Goal: Task Accomplishment & Management: Manage account settings

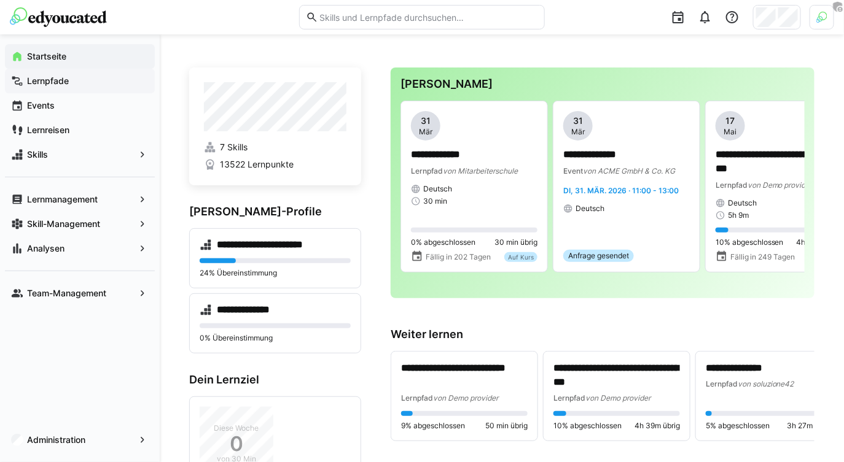
click at [101, 82] on span "Lernpfade" at bounding box center [86, 81] width 123 height 12
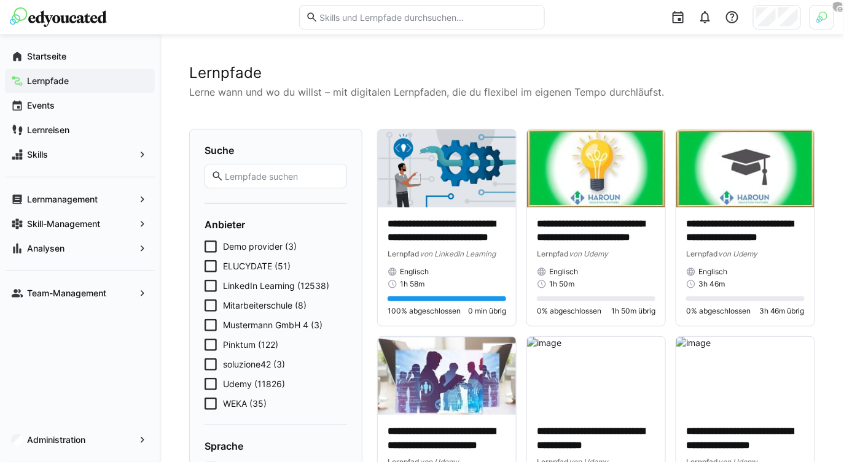
click at [252, 173] on input "text" at bounding box center [282, 176] width 117 height 11
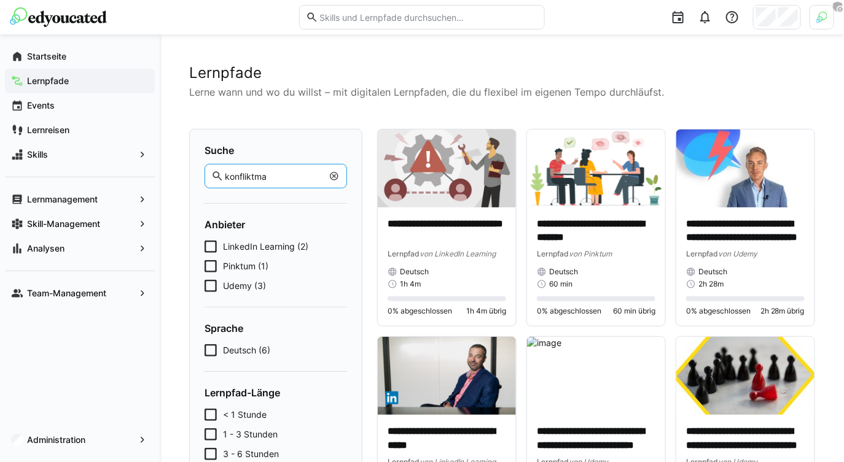
type input "konfliktma"
click at [334, 179] on eds-icon at bounding box center [334, 176] width 10 height 10
click at [297, 176] on input "text" at bounding box center [282, 176] width 117 height 11
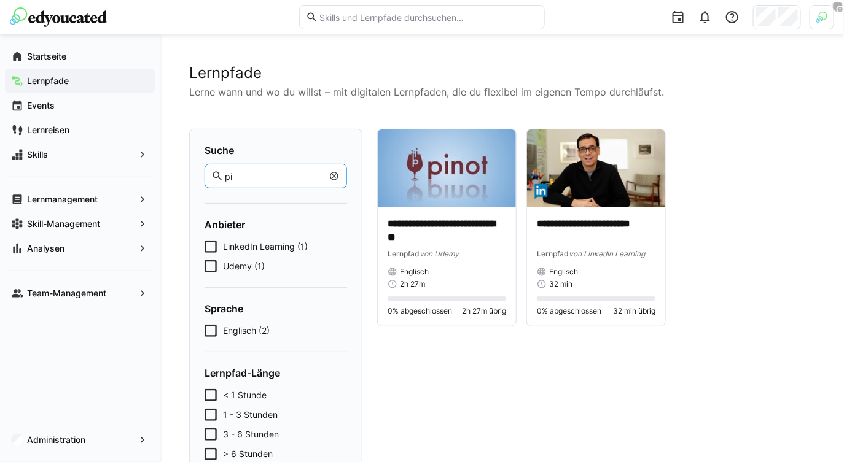
type input "p"
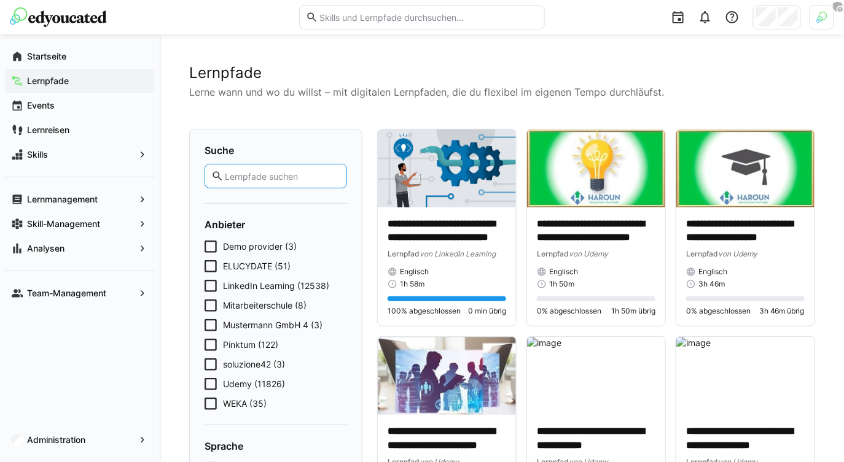
click at [247, 349] on span "Pinktum (122)" at bounding box center [250, 345] width 55 height 12
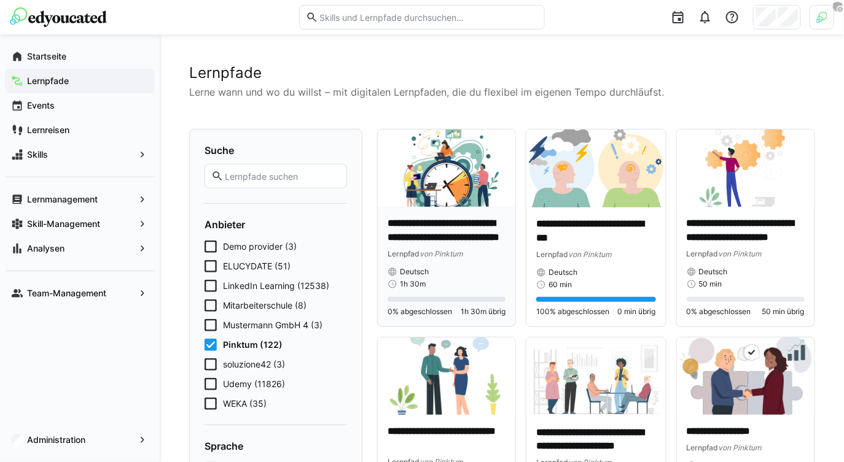
click at [439, 240] on p "**********" at bounding box center [446, 231] width 118 height 28
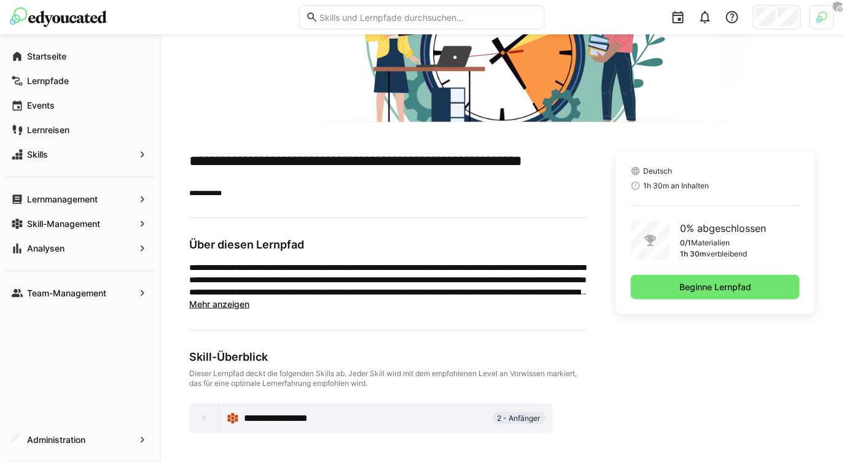
scroll to position [183, 0]
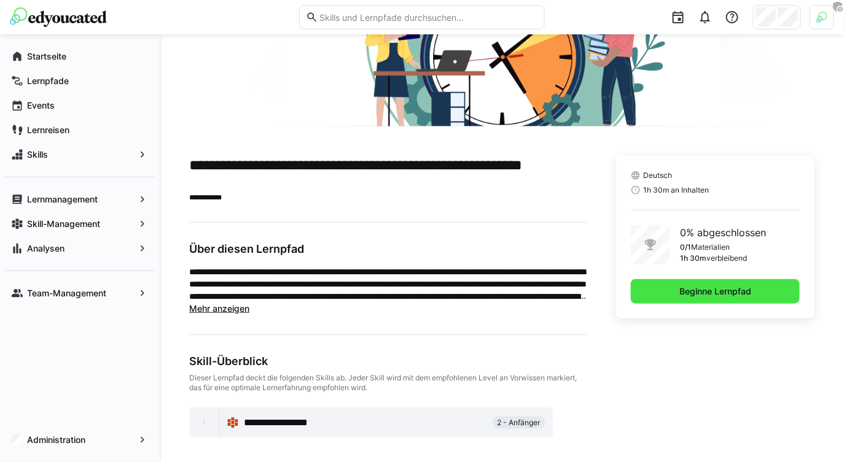
click at [713, 299] on span "Beginne Lernpfad" at bounding box center [715, 291] width 169 height 25
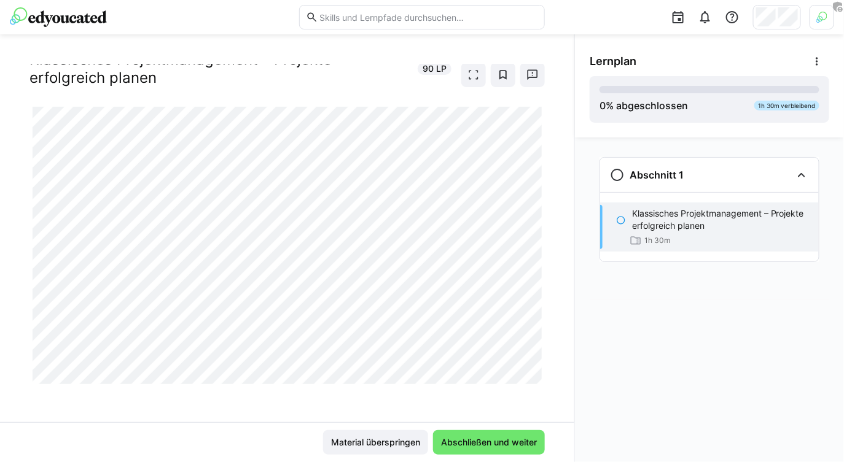
scroll to position [31, 0]
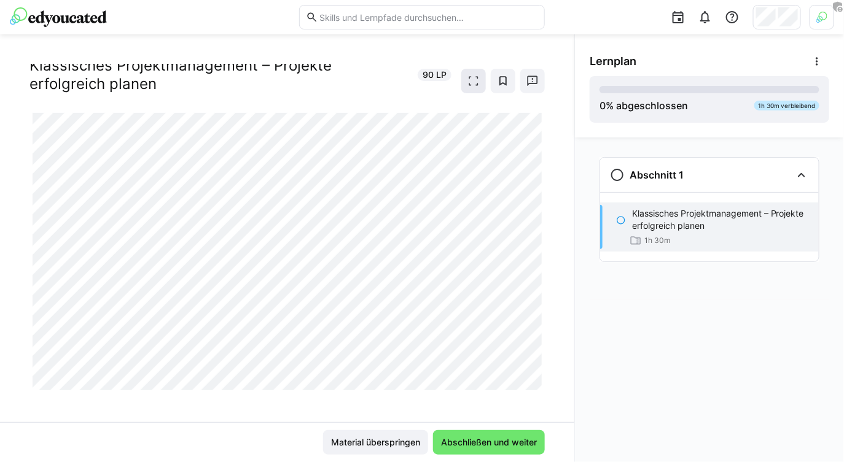
click at [469, 79] on eds-icon at bounding box center [473, 81] width 12 height 12
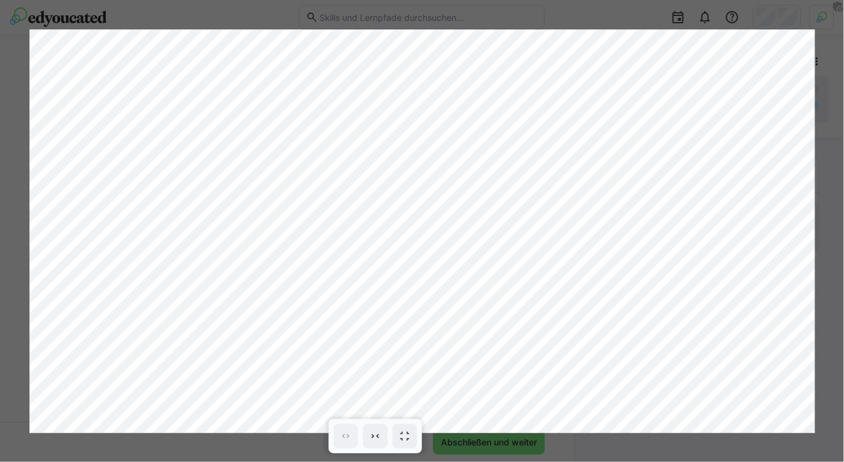
click at [569, 25] on div at bounding box center [422, 231] width 844 height 462
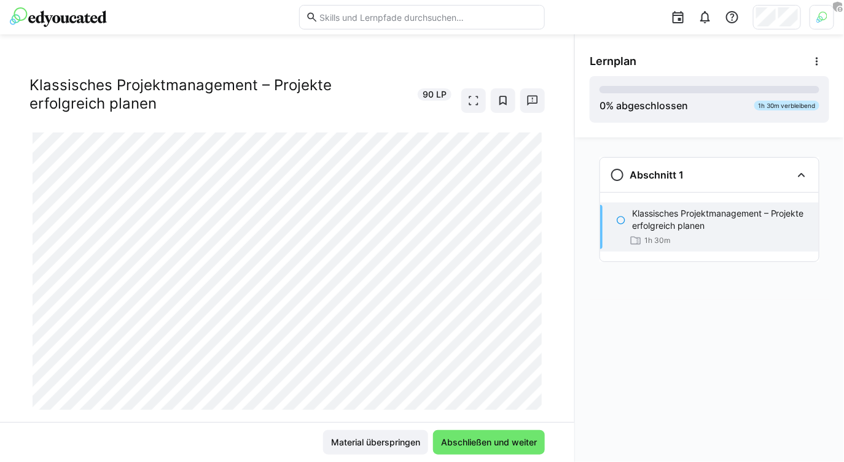
scroll to position [0, 0]
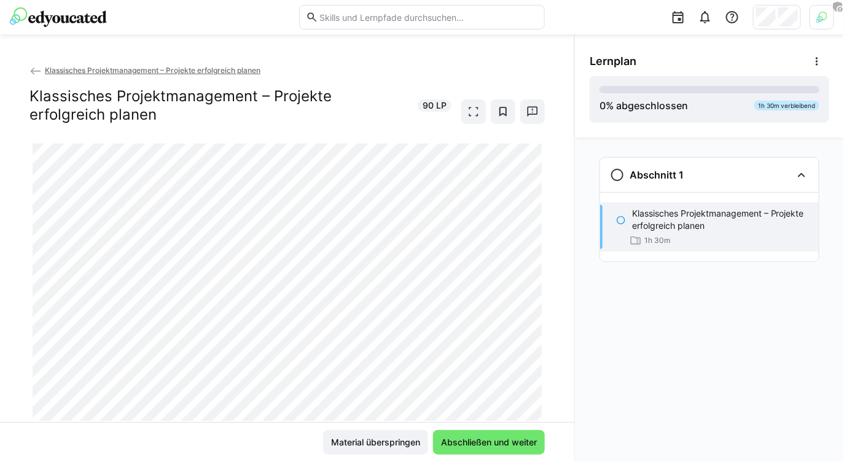
click at [36, 68] on eds-icon at bounding box center [35, 71] width 12 height 12
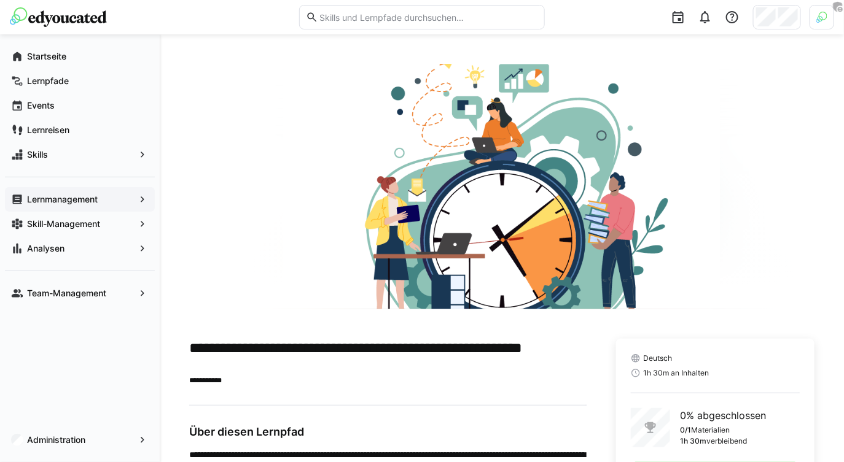
click at [0, 0] on app-navigation-label "Lernmanagement" at bounding box center [0, 0] width 0 height 0
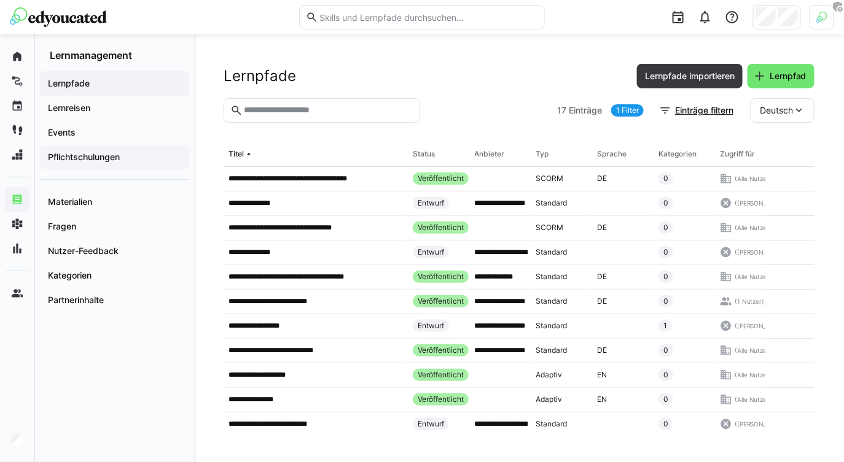
click at [93, 163] on div "Pflichtschulungen" at bounding box center [114, 157] width 149 height 25
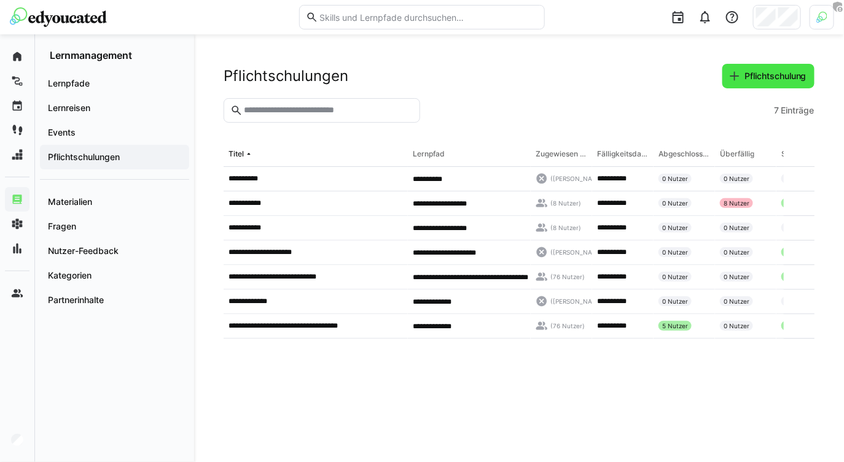
click at [761, 77] on span "Pflichtschulung" at bounding box center [775, 76] width 66 height 12
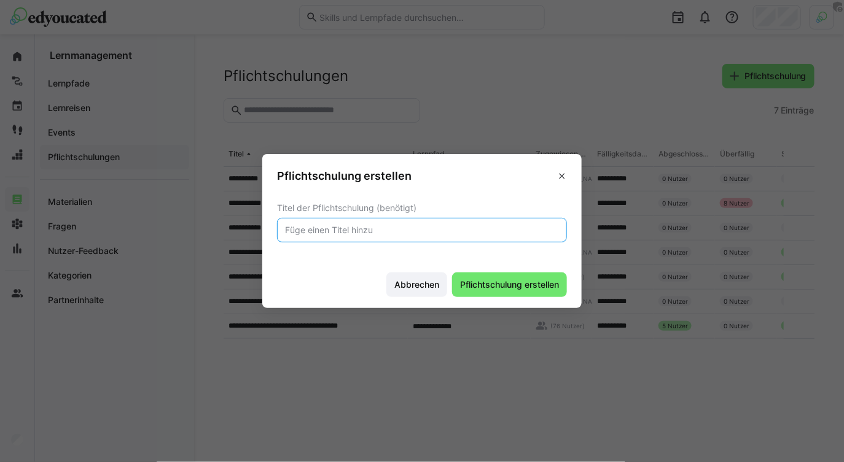
click at [359, 228] on input "text" at bounding box center [422, 230] width 276 height 11
type input "Hygiene-Schulung"
click at [475, 276] on span "Pflichtschulung erstellen" at bounding box center [509, 285] width 115 height 25
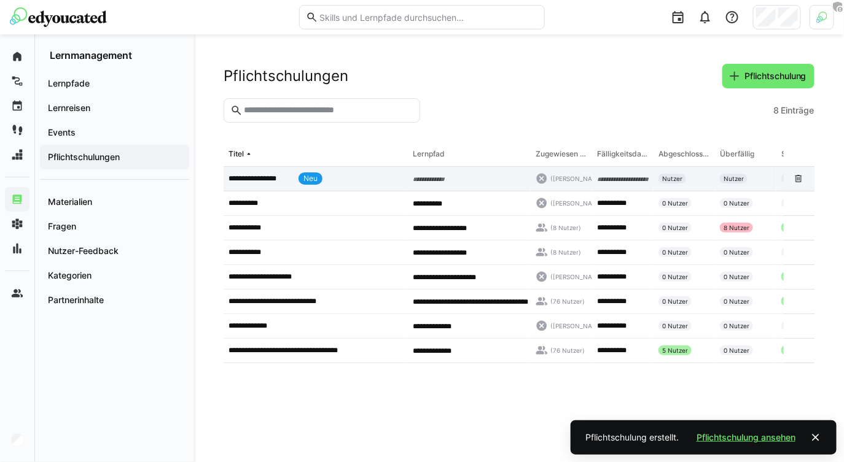
click at [349, 183] on app-table-first-column "**********" at bounding box center [315, 179] width 174 height 12
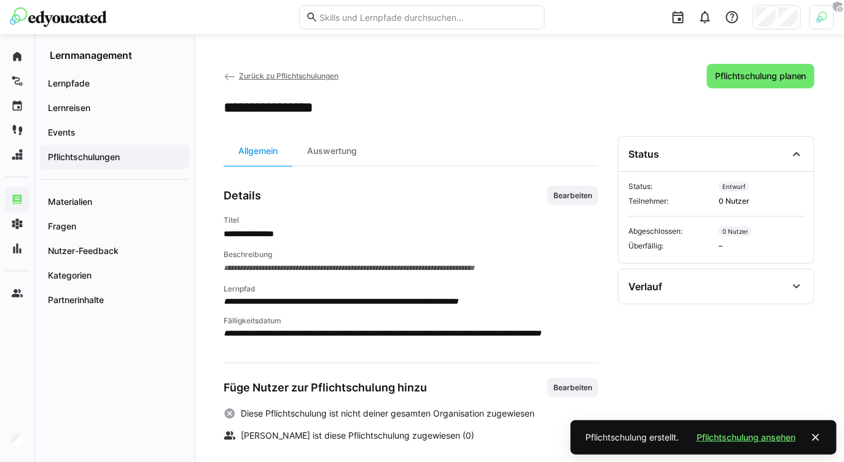
scroll to position [8, 0]
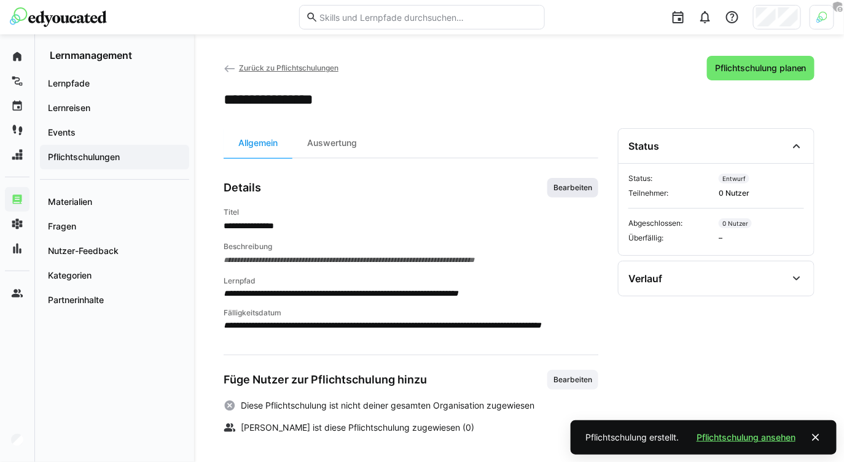
click at [575, 196] on span "Bearbeiten" at bounding box center [572, 188] width 51 height 20
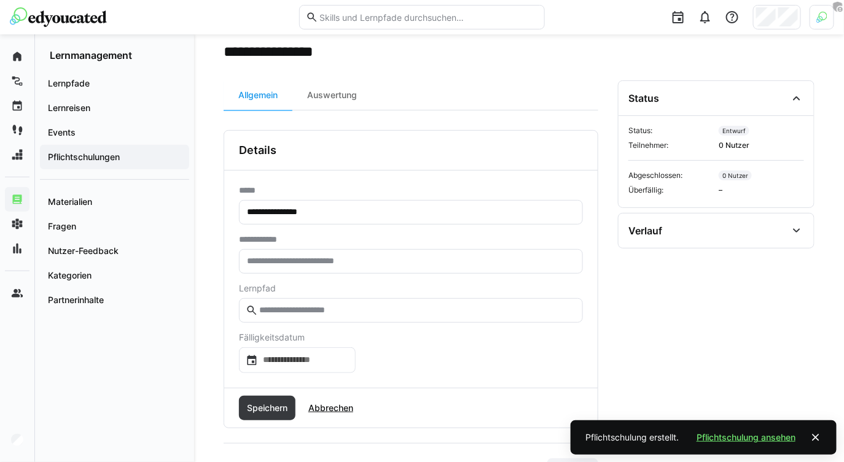
scroll to position [117, 0]
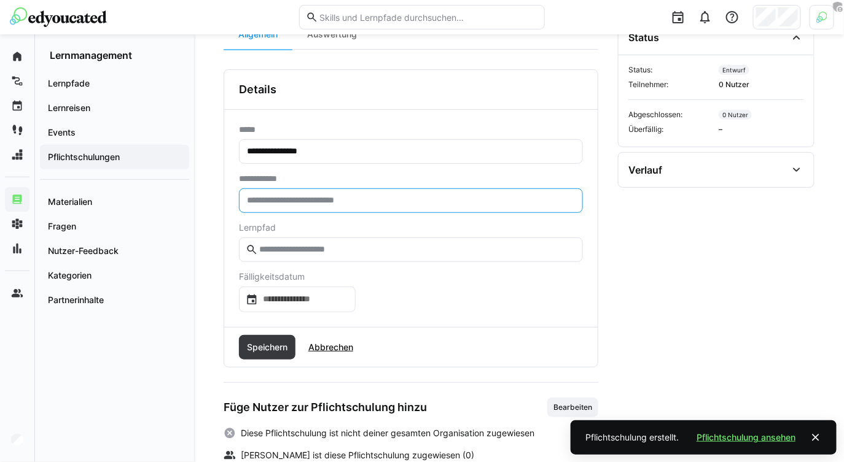
click at [348, 201] on input "text" at bounding box center [411, 200] width 330 height 11
type input "***"
click at [351, 251] on input "text" at bounding box center [417, 249] width 318 height 11
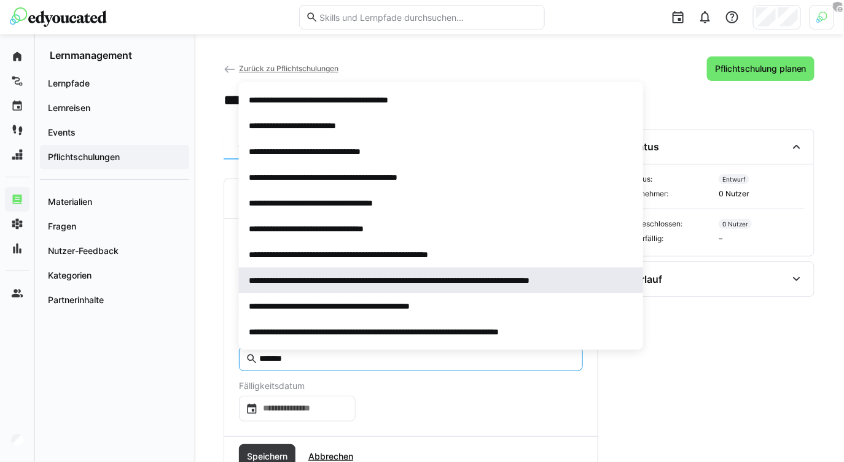
scroll to position [1, 0]
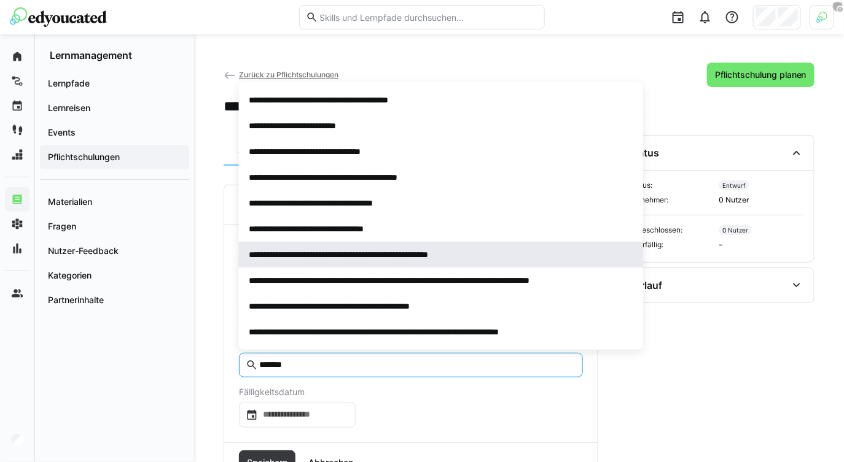
type input "*******"
click at [380, 261] on span "**********" at bounding box center [441, 255] width 404 height 26
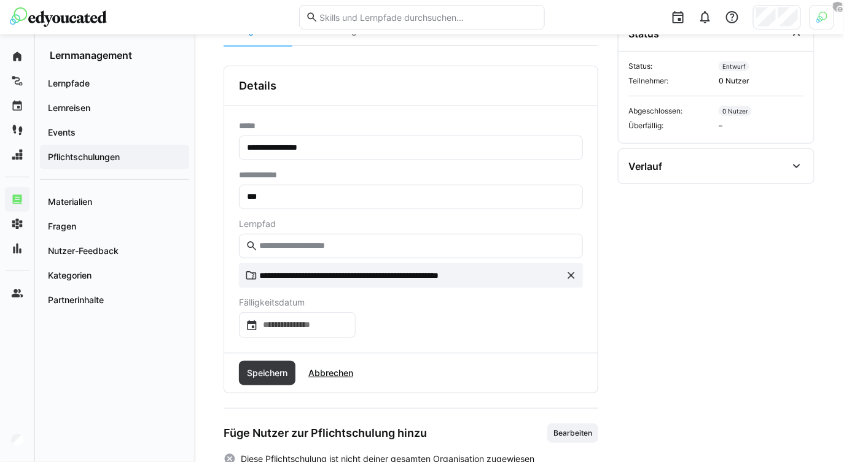
scroll to position [126, 0]
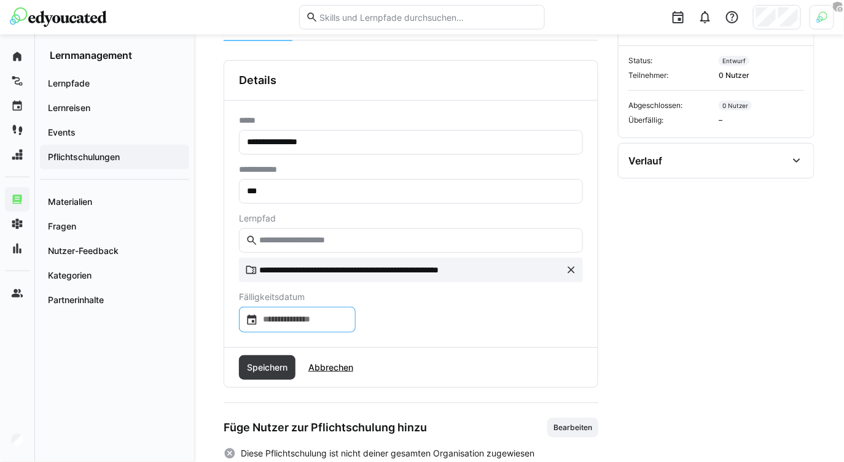
click at [307, 324] on input at bounding box center [303, 320] width 91 height 12
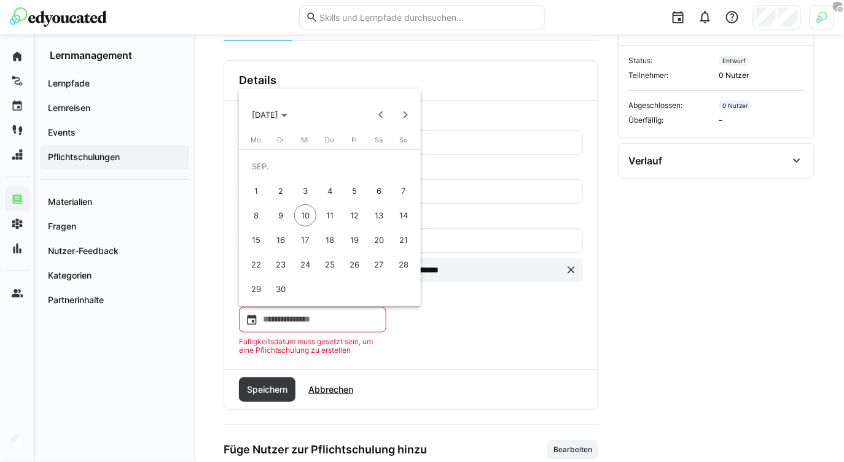
click at [285, 293] on span "30" at bounding box center [281, 289] width 22 height 22
type input "**********"
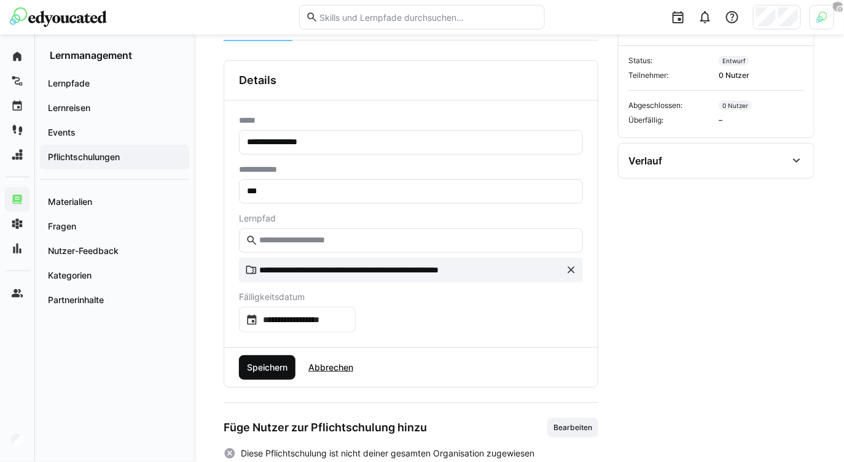
click at [278, 360] on span "Speichern" at bounding box center [267, 368] width 56 height 25
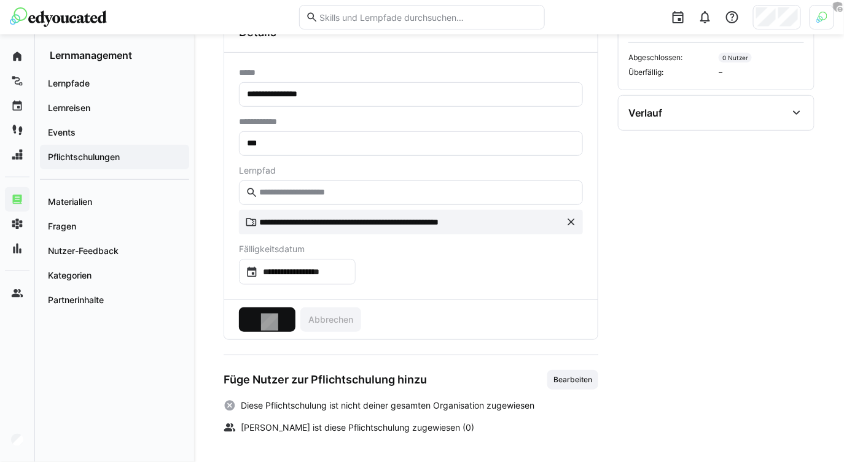
scroll to position [3, 0]
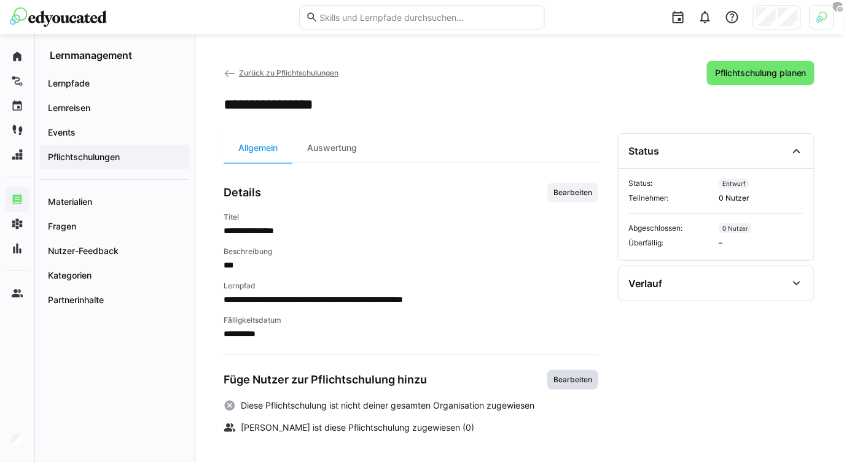
click at [567, 375] on span "Bearbeiten" at bounding box center [572, 380] width 41 height 10
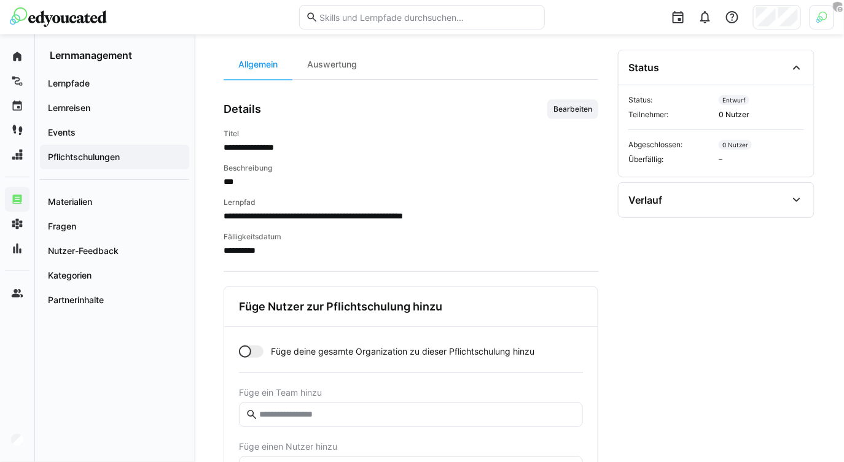
scroll to position [109, 0]
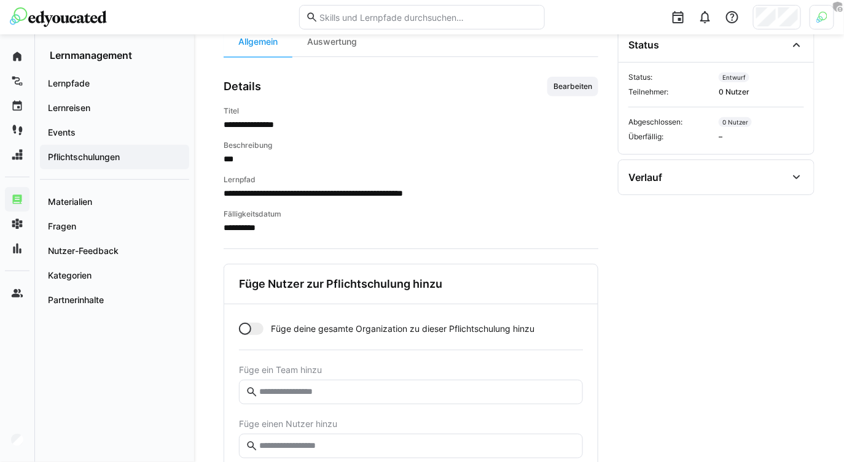
click at [309, 399] on eds-input at bounding box center [411, 392] width 344 height 25
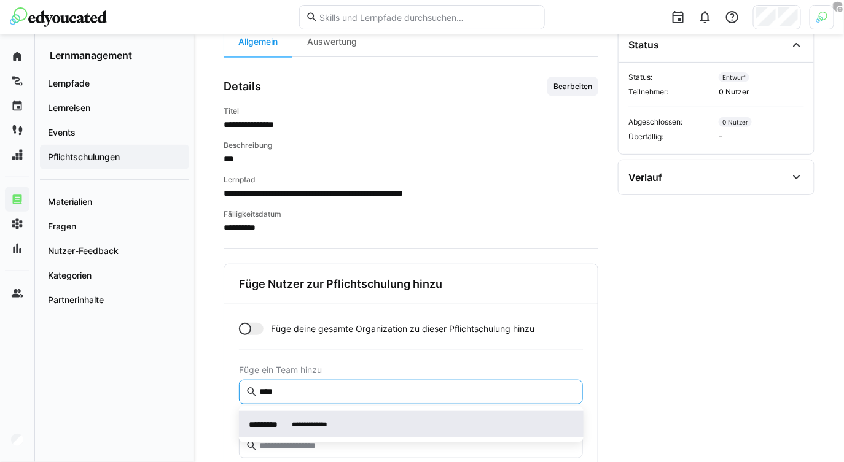
type input "****"
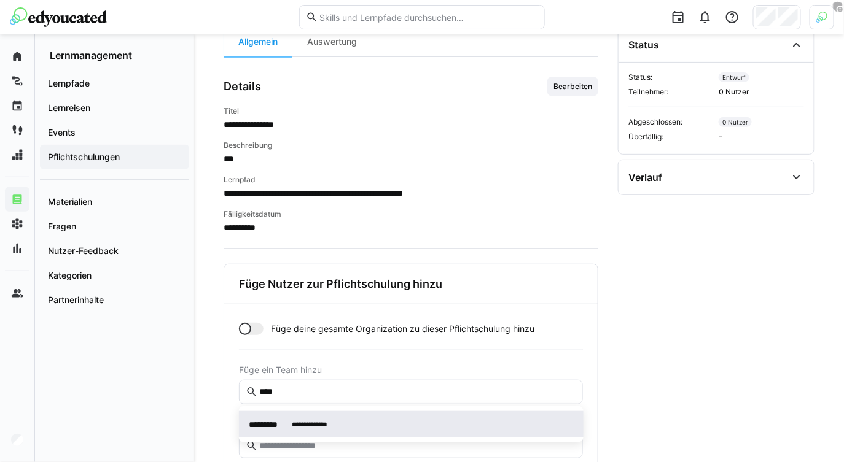
click at [313, 414] on span "**********" at bounding box center [411, 424] width 345 height 26
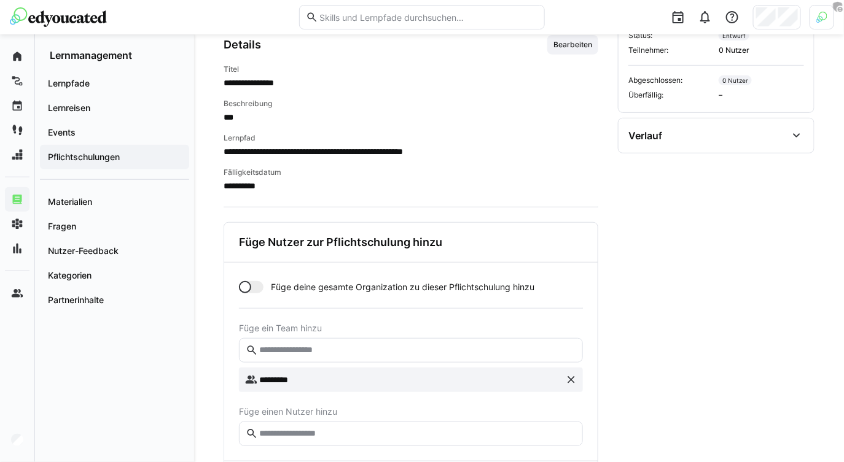
scroll to position [219, 0]
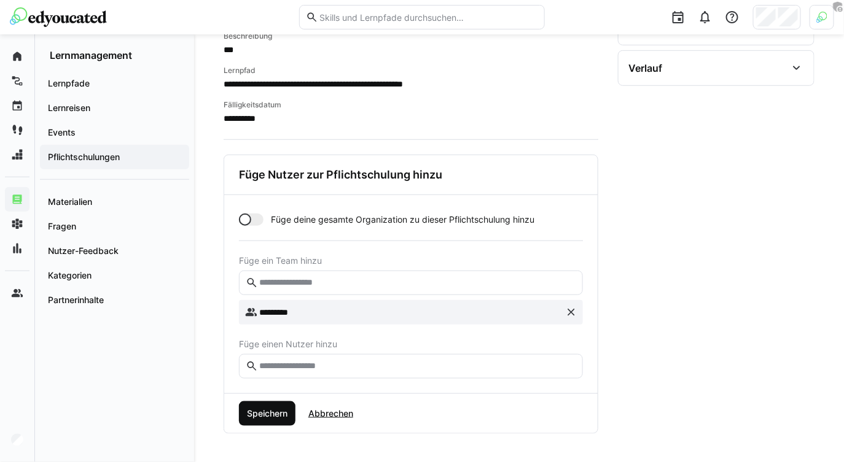
click at [254, 411] on span "Speichern" at bounding box center [267, 414] width 44 height 12
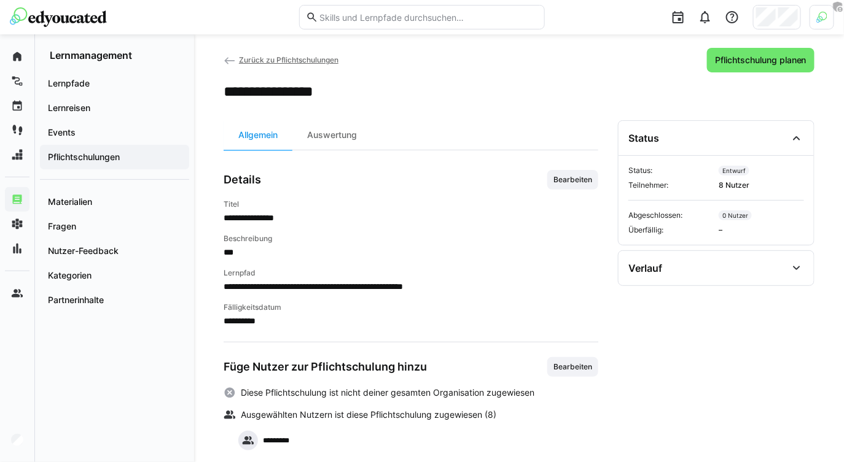
scroll to position [17, 0]
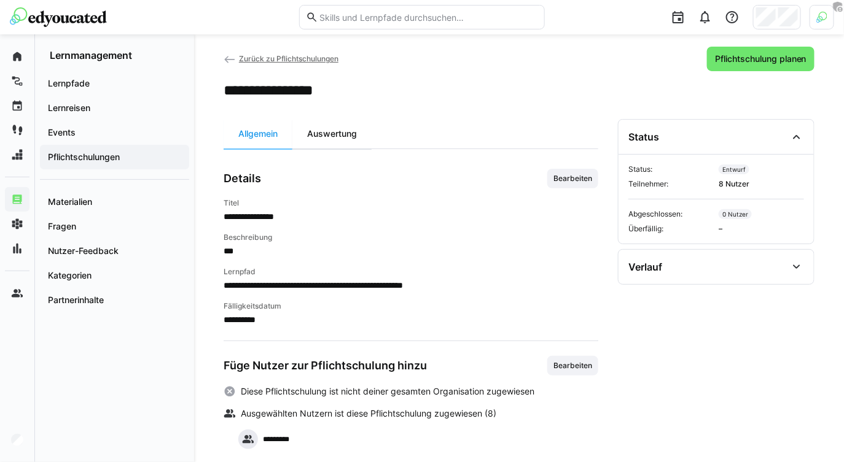
click at [324, 136] on div "Auswertung" at bounding box center [331, 133] width 79 height 29
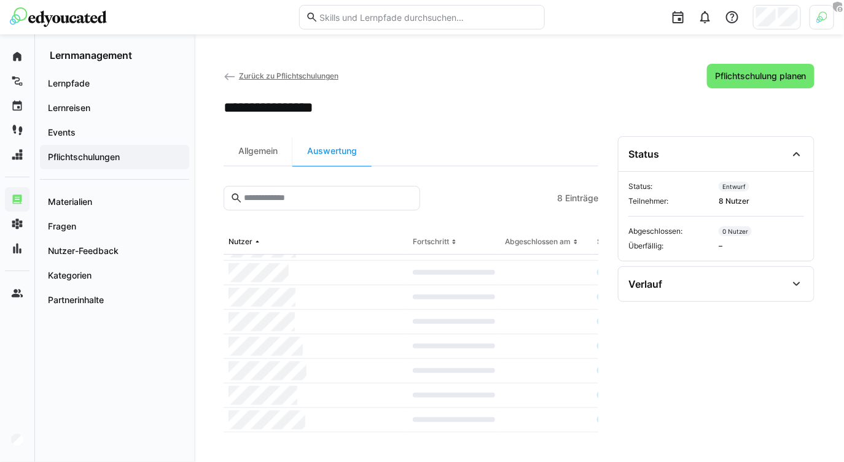
scroll to position [24, 8]
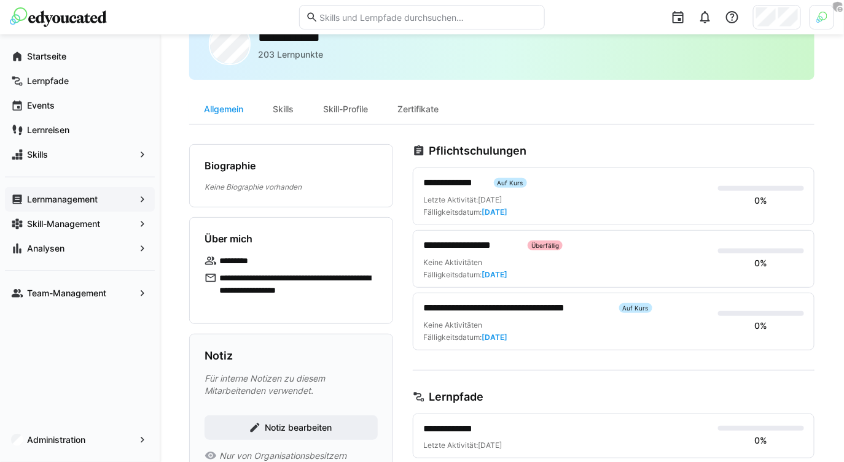
scroll to position [49, 0]
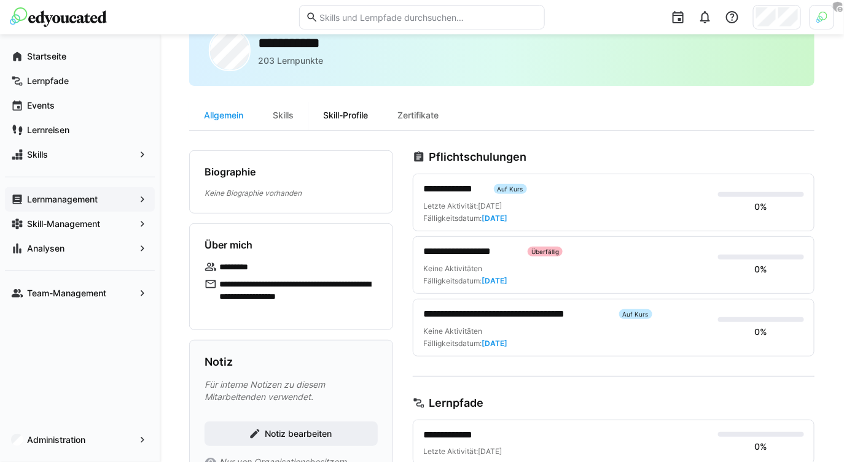
click at [363, 109] on div "Skill-Profile" at bounding box center [345, 115] width 74 height 29
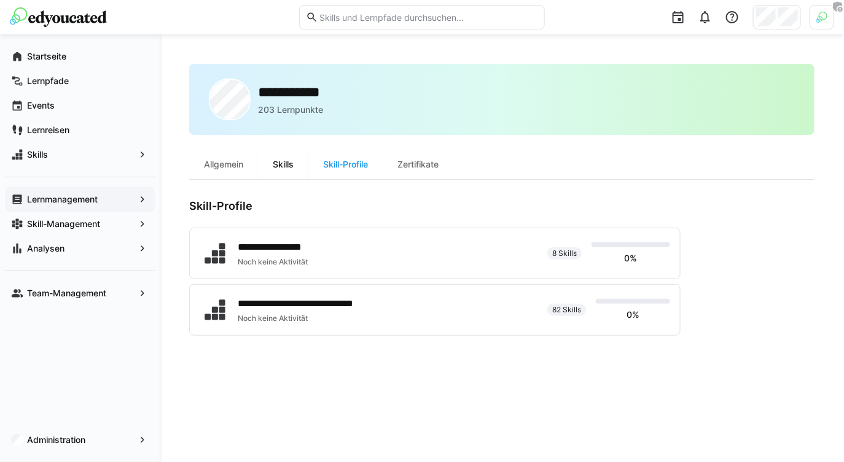
click at [278, 163] on div "Skills" at bounding box center [283, 164] width 50 height 29
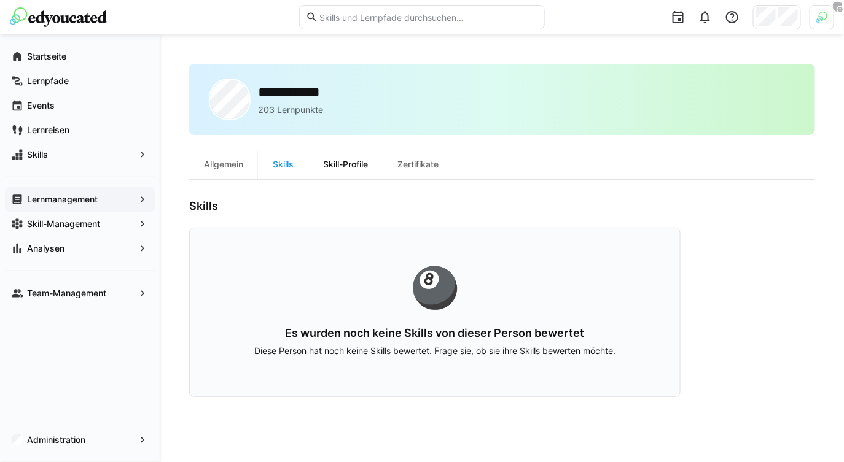
click at [348, 169] on div "Skill-Profile" at bounding box center [345, 164] width 74 height 29
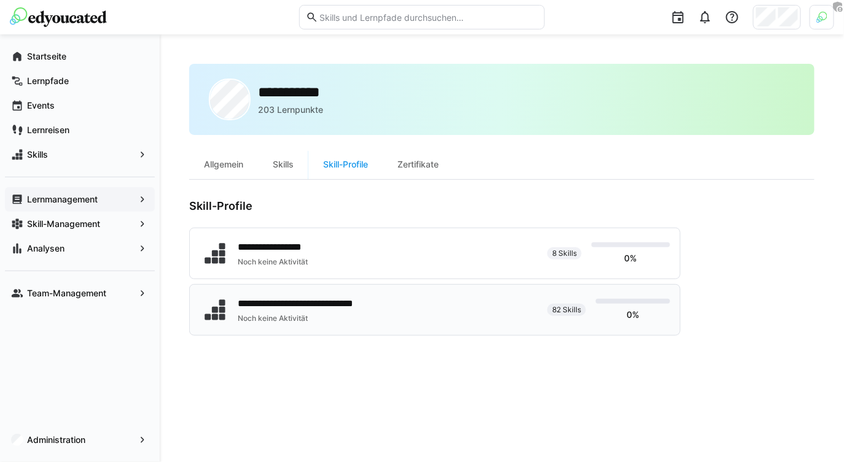
click at [413, 308] on div "**********" at bounding box center [369, 310] width 338 height 31
click at [427, 152] on div "Zertifikate" at bounding box center [418, 164] width 71 height 29
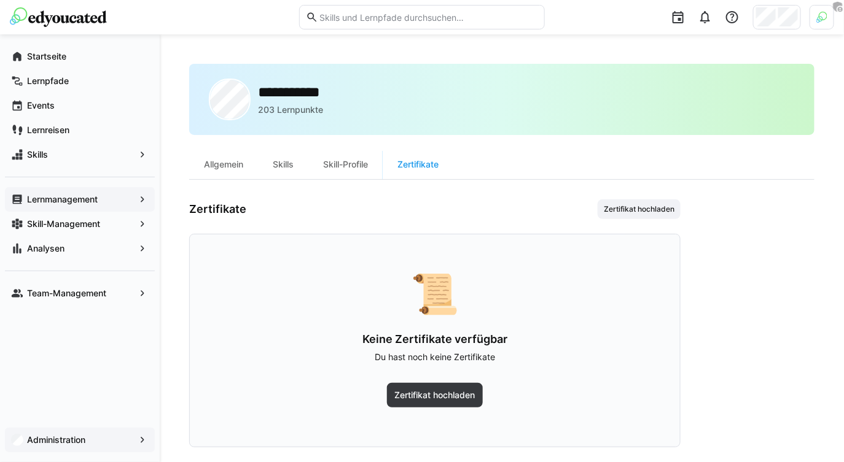
click at [0, 0] on app-navigation-label "Administration" at bounding box center [0, 0] width 0 height 0
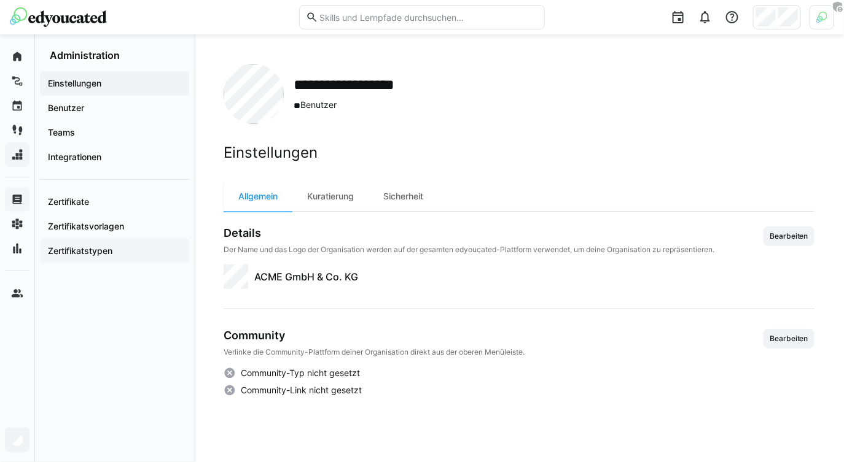
click at [0, 0] on app-navigation-label "Zertifikatstypen" at bounding box center [0, 0] width 0 height 0
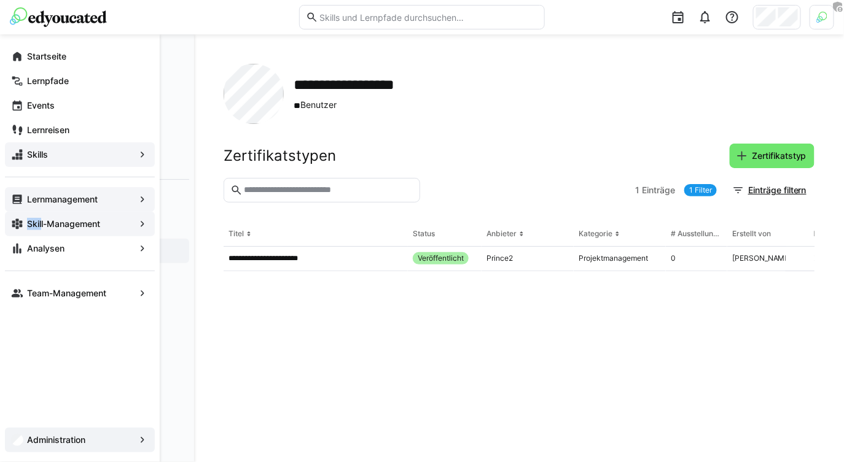
click at [41, 218] on span "Skill-Management" at bounding box center [79, 224] width 109 height 12
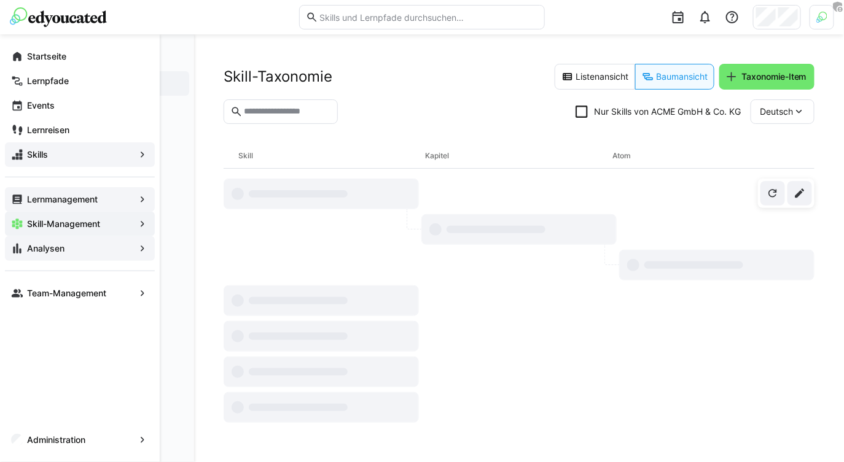
click at [0, 0] on app-navigation-label "Analysen" at bounding box center [0, 0] width 0 height 0
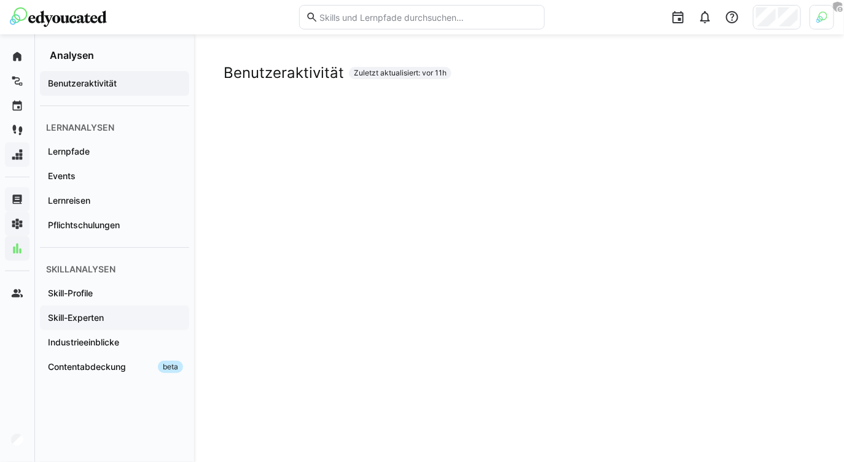
click at [0, 0] on app-navigation-label "Skill-Experten" at bounding box center [0, 0] width 0 height 0
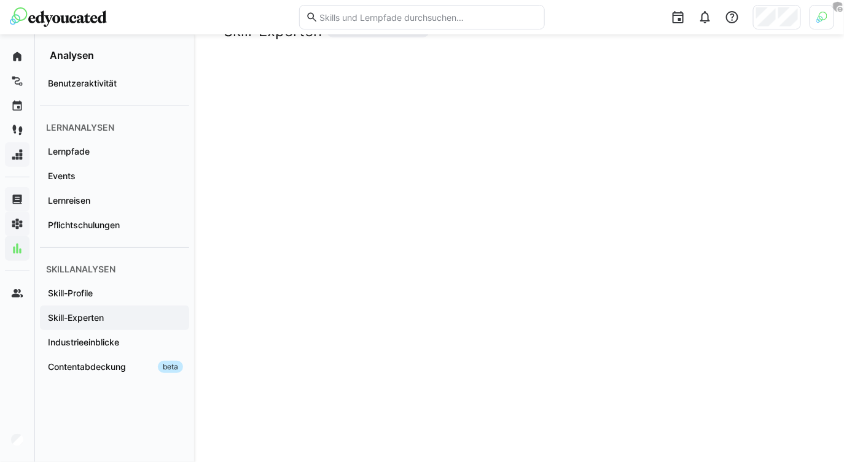
scroll to position [13, 0]
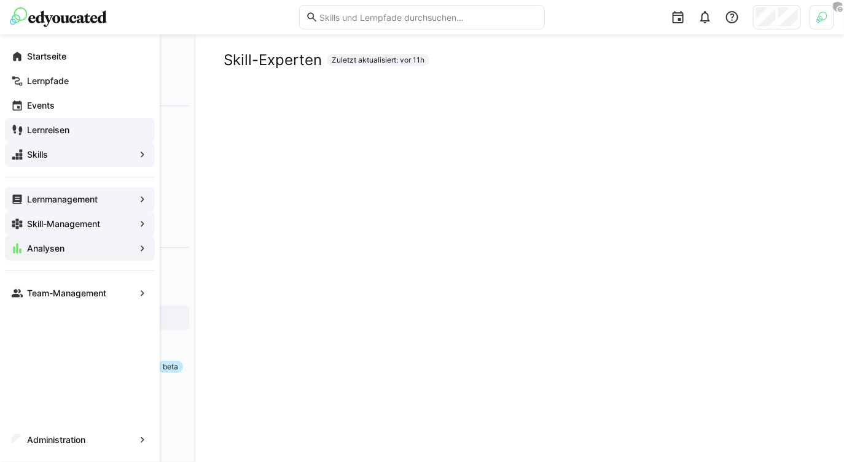
click at [0, 0] on app-navigation-label "Lernreisen" at bounding box center [0, 0] width 0 height 0
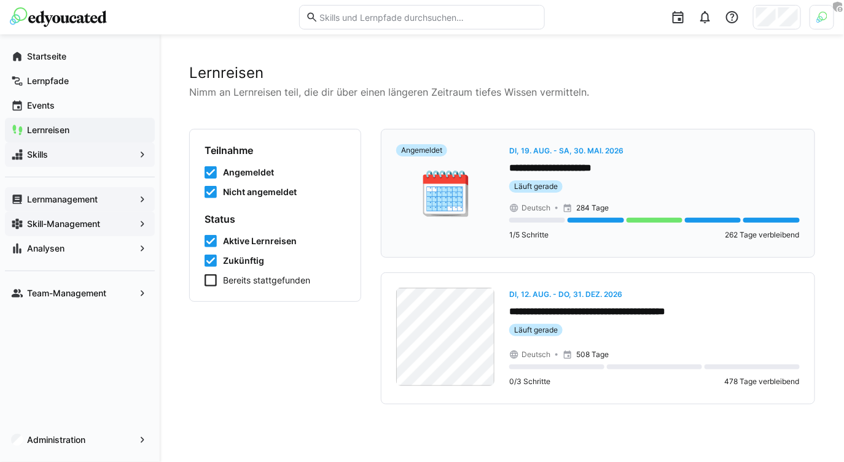
click at [578, 184] on eds-badge "Läuft gerade" at bounding box center [654, 187] width 290 height 12
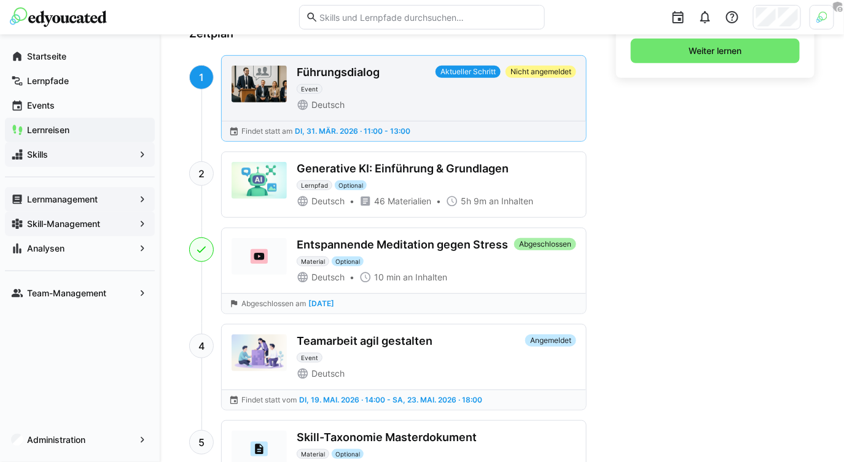
scroll to position [200, 0]
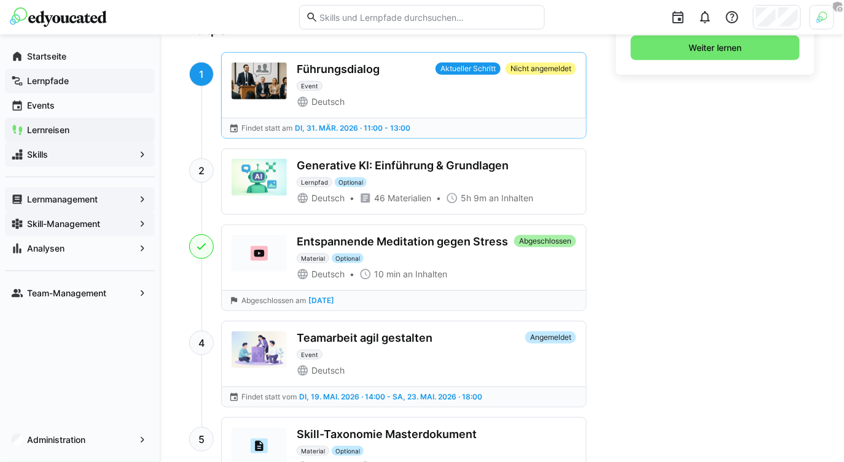
click at [88, 82] on span "Lernpfade" at bounding box center [86, 81] width 123 height 12
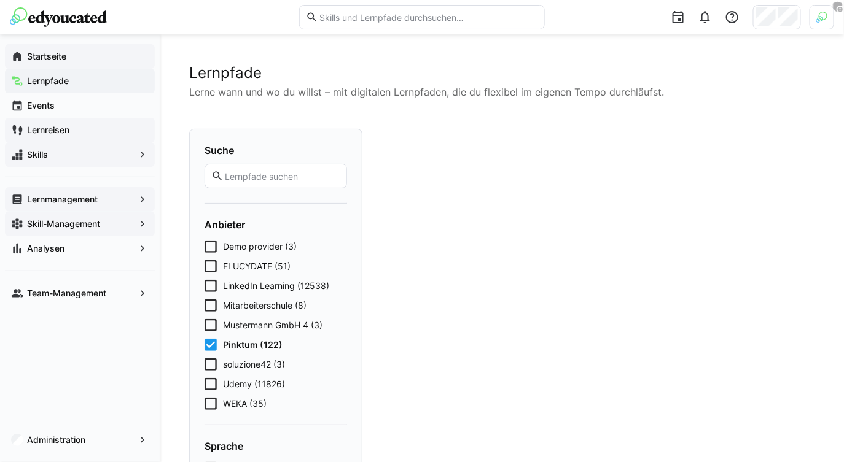
click at [83, 44] on div "Startseite" at bounding box center [80, 56] width 150 height 25
